Goal: Transaction & Acquisition: Purchase product/service

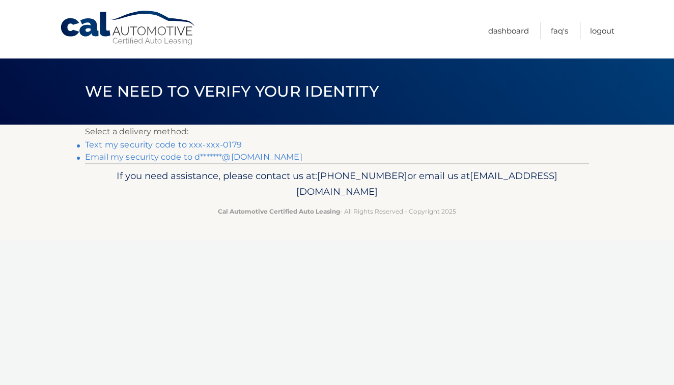
click at [205, 143] on link "Text my security code to xxx-xxx-0179" at bounding box center [163, 145] width 157 height 10
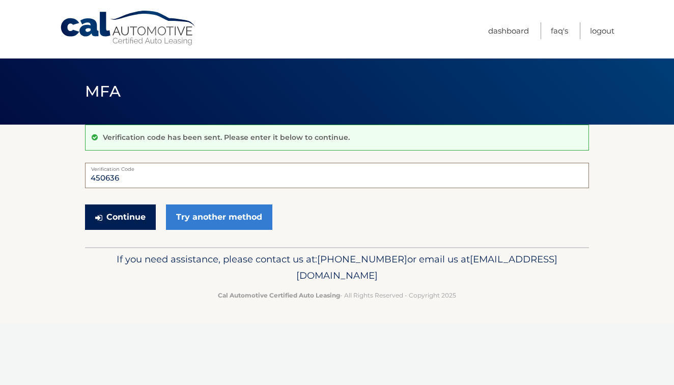
type input "450636"
click at [128, 218] on button "Continue" at bounding box center [120, 217] width 71 height 25
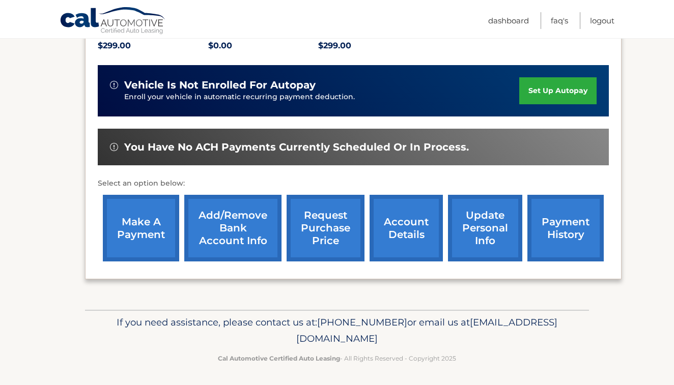
scroll to position [229, 0]
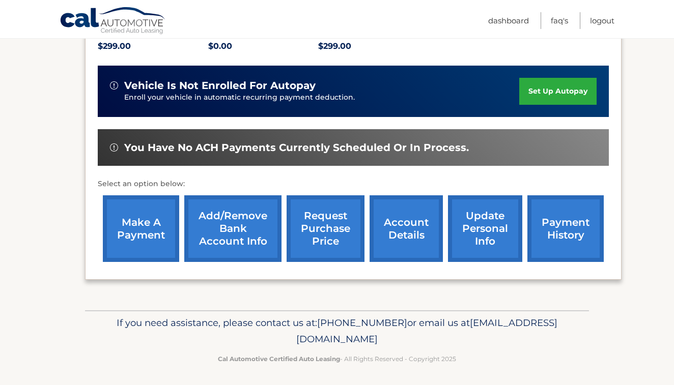
click at [128, 218] on link "make a payment" at bounding box center [141, 228] width 76 height 67
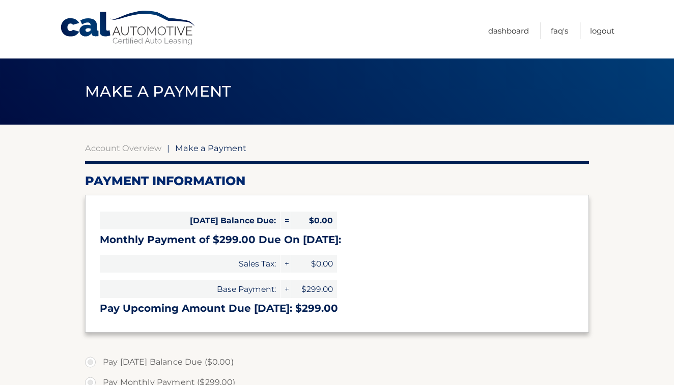
select select "NzNkOTM4ZjItOWU4Ni00ZGE2LTlmZGQtNGJiOTgwZDRiNjgx"
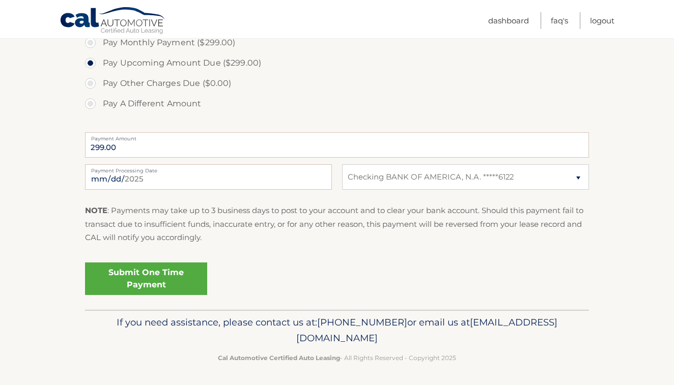
scroll to position [339, 0]
click at [145, 284] on link "Submit One Time Payment" at bounding box center [146, 279] width 122 height 33
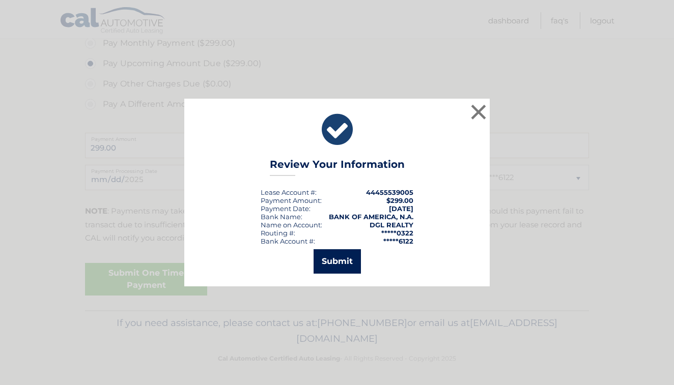
click at [338, 263] on button "Submit" at bounding box center [336, 261] width 47 height 24
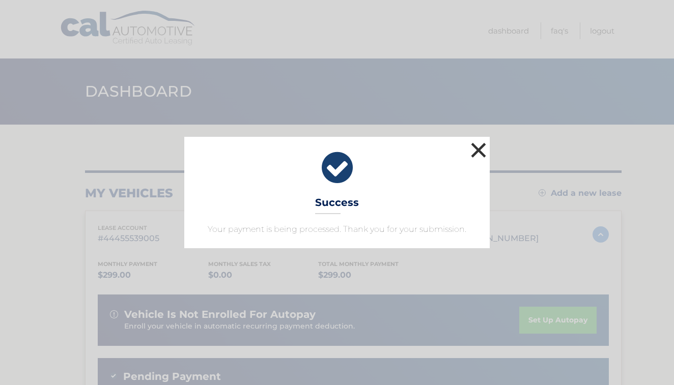
click at [480, 148] on button "×" at bounding box center [478, 150] width 20 height 20
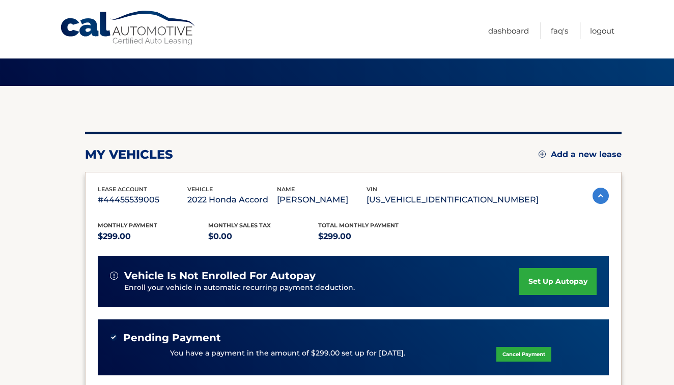
scroll to position [27, 0]
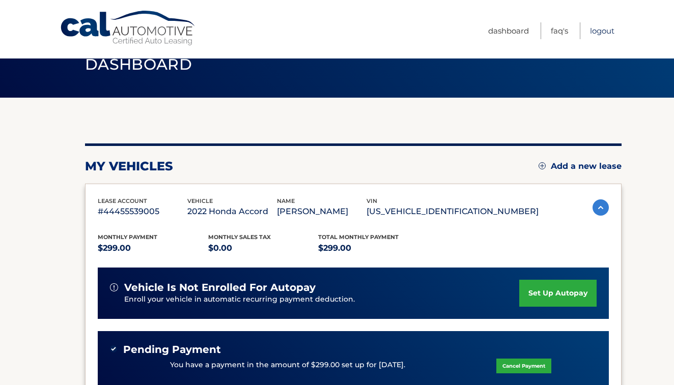
click at [603, 31] on link "Logout" at bounding box center [602, 30] width 24 height 17
